Goal: Complete application form

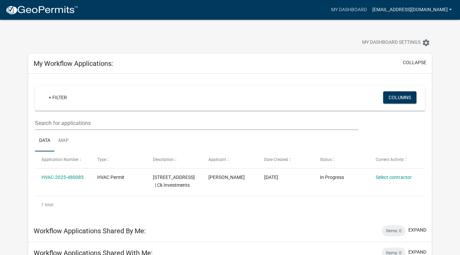
click at [409, 12] on link "[EMAIL_ADDRESS][DOMAIN_NAME]" at bounding box center [412, 9] width 85 height 13
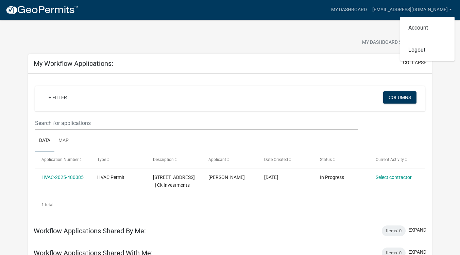
click at [350, 28] on div "My Dashboard Settings settings" at bounding box center [230, 35] width 414 height 31
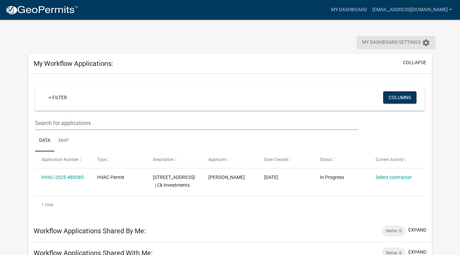
click at [430, 43] on icon "settings" at bounding box center [426, 43] width 8 height 8
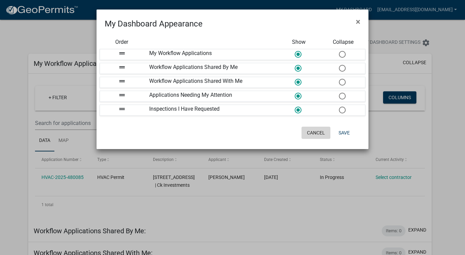
click at [322, 130] on button "Cancel" at bounding box center [316, 133] width 29 height 12
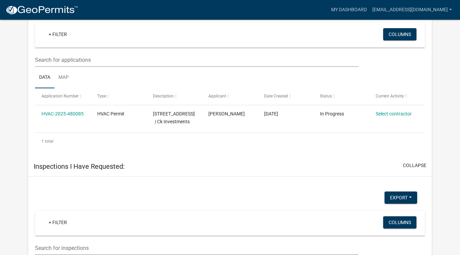
scroll to position [276, 0]
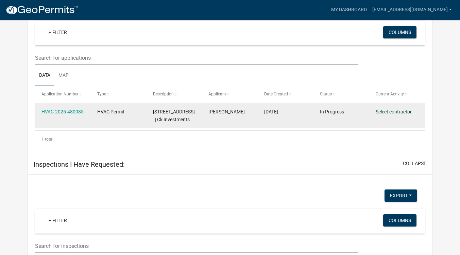
click at [404, 115] on link "Select contractor" at bounding box center [394, 111] width 36 height 5
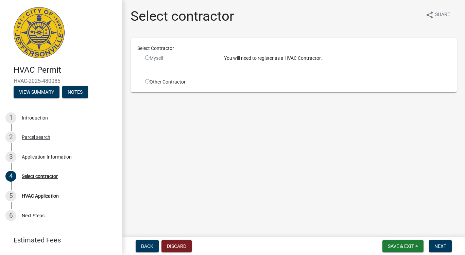
click at [146, 57] on input "radio" at bounding box center [147, 57] width 4 height 4
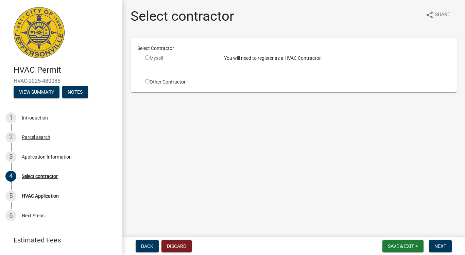
click at [146, 57] on input "radio" at bounding box center [147, 57] width 4 height 4
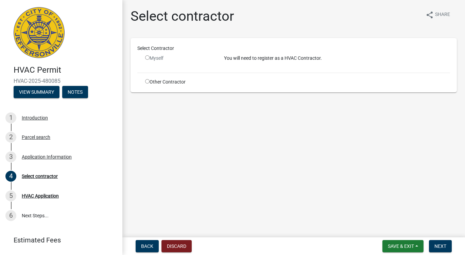
click at [146, 57] on input "radio" at bounding box center [147, 57] width 4 height 4
radio input "false"
click at [123, 114] on main "Select contractor share Share Select Contractor Myself You will need to registe…" at bounding box center [293, 117] width 343 height 235
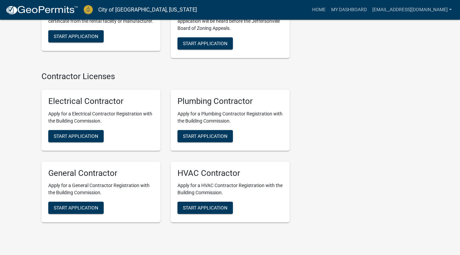
scroll to position [1513, 0]
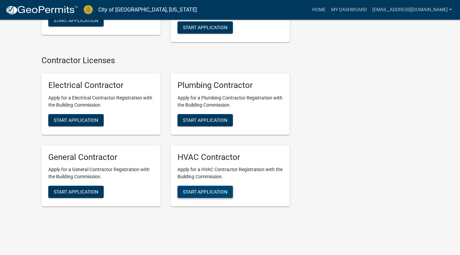
click at [210, 189] on span "Start Application" at bounding box center [205, 191] width 45 height 5
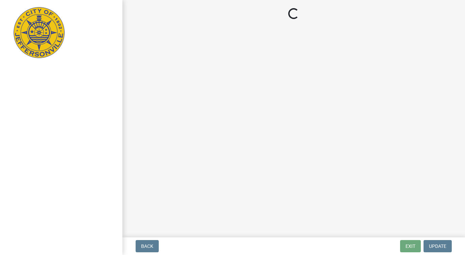
select select "KY"
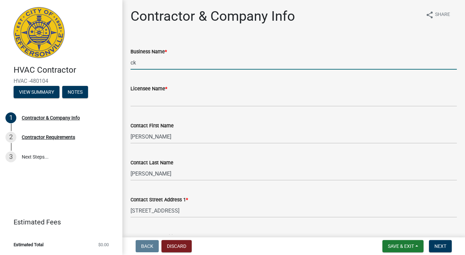
type input "c"
click at [201, 65] on input "[PERSON_NAME] Heating & Cooling" at bounding box center [294, 63] width 326 height 14
type input "[PERSON_NAME] Heating & Cooling LLC"
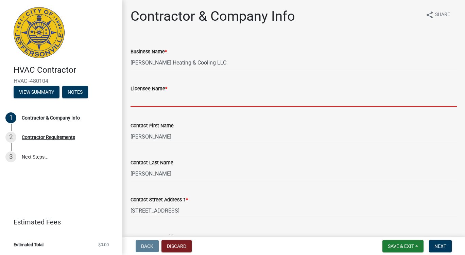
click at [157, 105] on input "Licensee Name *" at bounding box center [294, 100] width 326 height 14
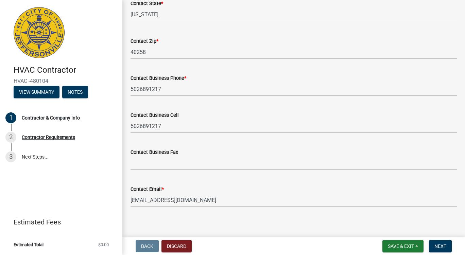
scroll to position [320, 0]
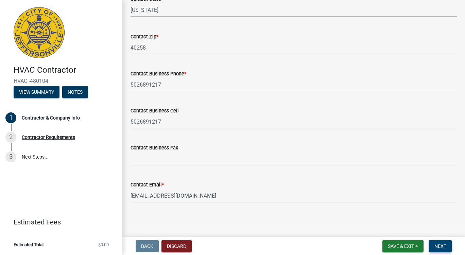
type input "[PERSON_NAME]"
click at [445, 246] on span "Next" at bounding box center [441, 246] width 12 height 5
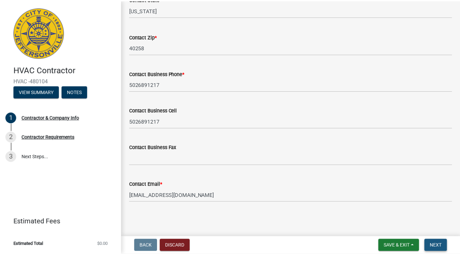
scroll to position [0, 0]
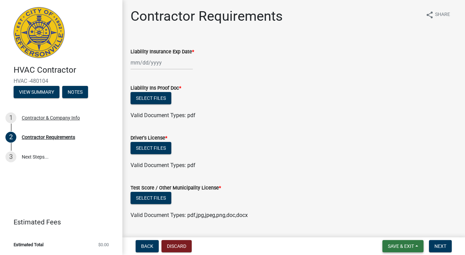
click at [401, 246] on span "Save & Exit" at bounding box center [401, 246] width 26 height 5
click at [399, 230] on button "Save & Exit" at bounding box center [396, 229] width 54 height 16
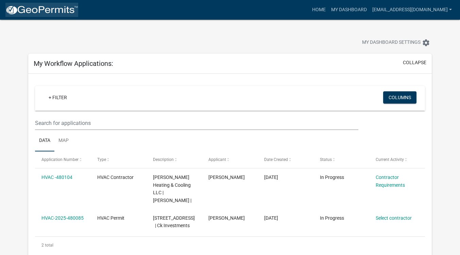
click at [64, 9] on img at bounding box center [41, 10] width 73 height 10
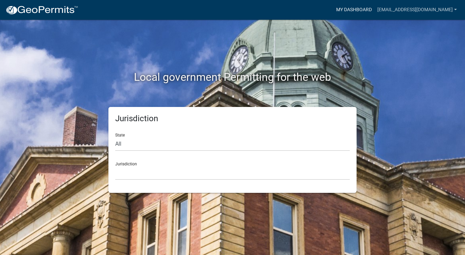
click at [365, 10] on link "My Dashboard" at bounding box center [354, 9] width 41 height 13
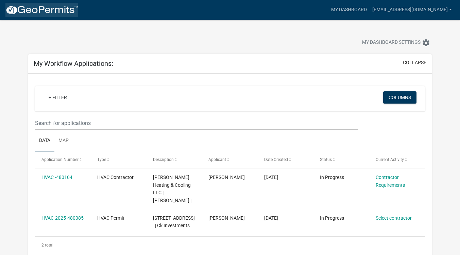
click at [40, 7] on img at bounding box center [41, 10] width 73 height 10
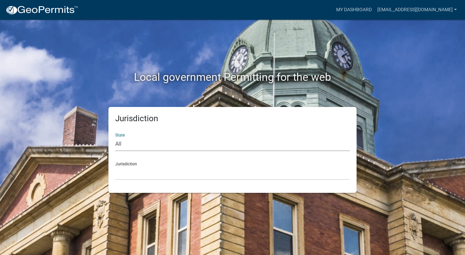
click at [119, 146] on select "All [US_STATE] [US_STATE] [US_STATE] [US_STATE] [US_STATE] [US_STATE] [US_STATE…" at bounding box center [232, 144] width 235 height 14
select select "[US_STATE]"
click at [115, 137] on select "All [US_STATE] [US_STATE] [US_STATE] [US_STATE] [US_STATE] [US_STATE] [US_STATE…" at bounding box center [232, 144] width 235 height 14
click at [140, 173] on select "City of [GEOGRAPHIC_DATA], [US_STATE] City of [GEOGRAPHIC_DATA], [US_STATE] Cit…" at bounding box center [232, 173] width 235 height 14
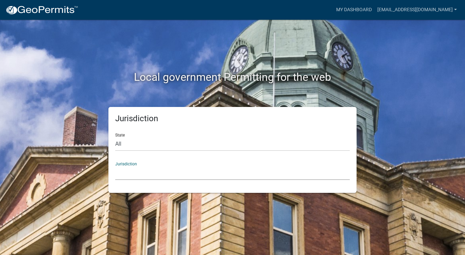
click at [140, 173] on select "City of [GEOGRAPHIC_DATA], [US_STATE] City of [GEOGRAPHIC_DATA], [US_STATE] Cit…" at bounding box center [232, 173] width 235 height 14
